Goal: Transaction & Acquisition: Subscribe to service/newsletter

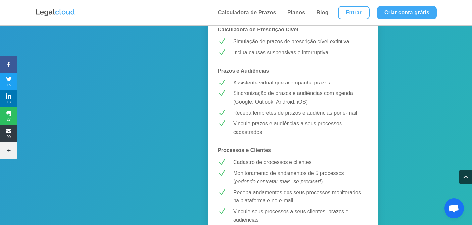
scroll to position [500, 0]
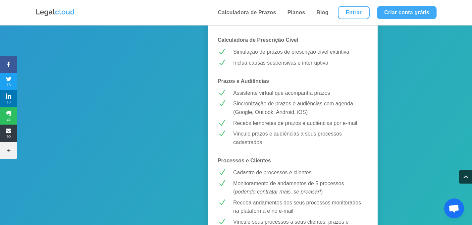
click at [61, 12] on img at bounding box center [55, 12] width 40 height 9
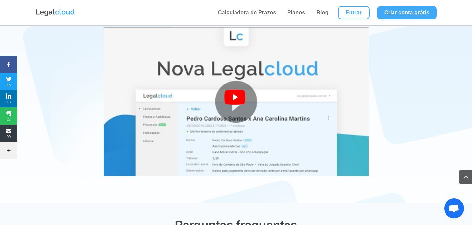
scroll to position [1262, 0]
click at [230, 90] on div at bounding box center [236, 101] width 24 height 24
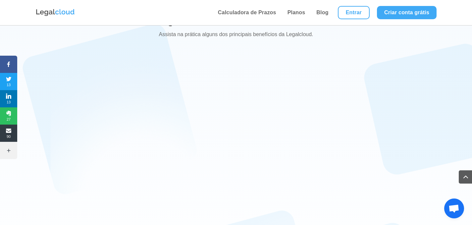
scroll to position [1230, 0]
click at [295, 14] on link "Planos" at bounding box center [296, 12] width 22 height 25
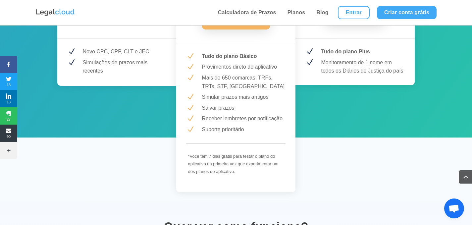
scroll to position [1025, 0]
